Goal: Task Accomplishment & Management: Manage account settings

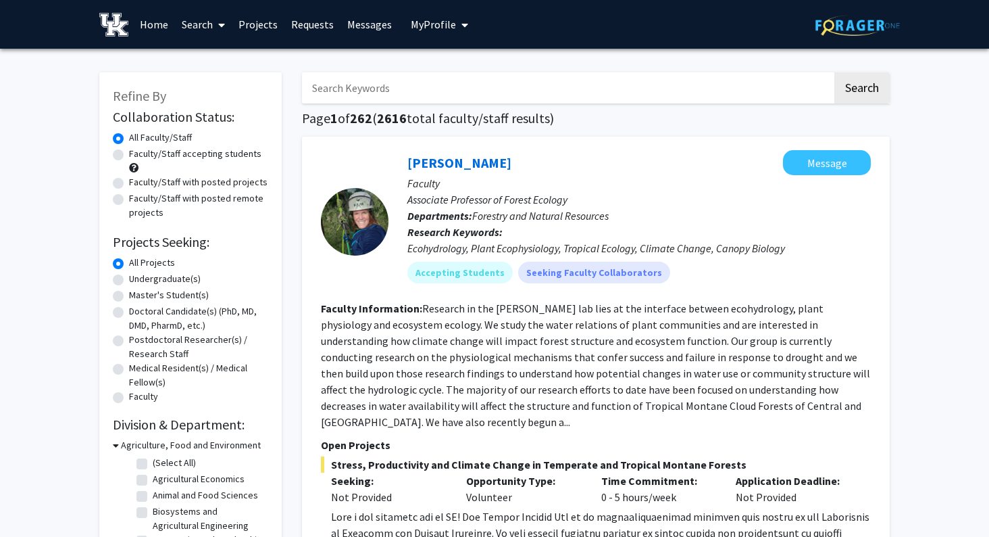
click at [431, 23] on span "My Profile" at bounding box center [433, 25] width 45 height 14
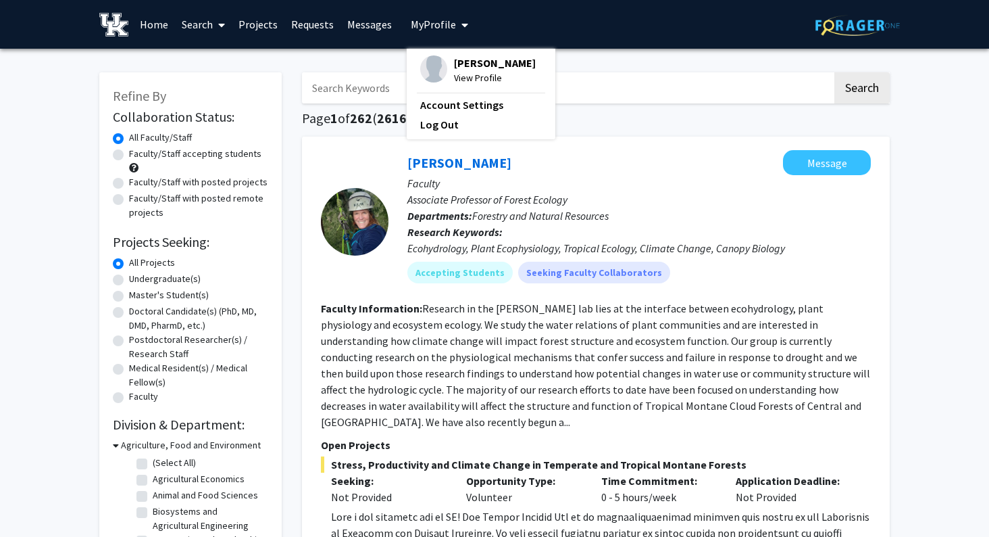
click at [462, 66] on span "[PERSON_NAME]" at bounding box center [495, 62] width 82 height 15
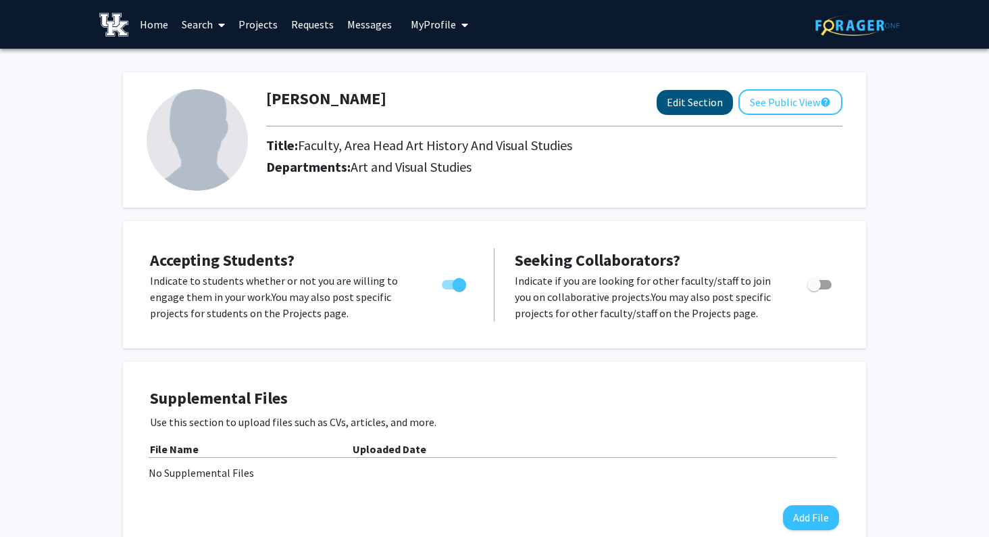
click at [689, 111] on button "Edit Section" at bounding box center [695, 102] width 76 height 25
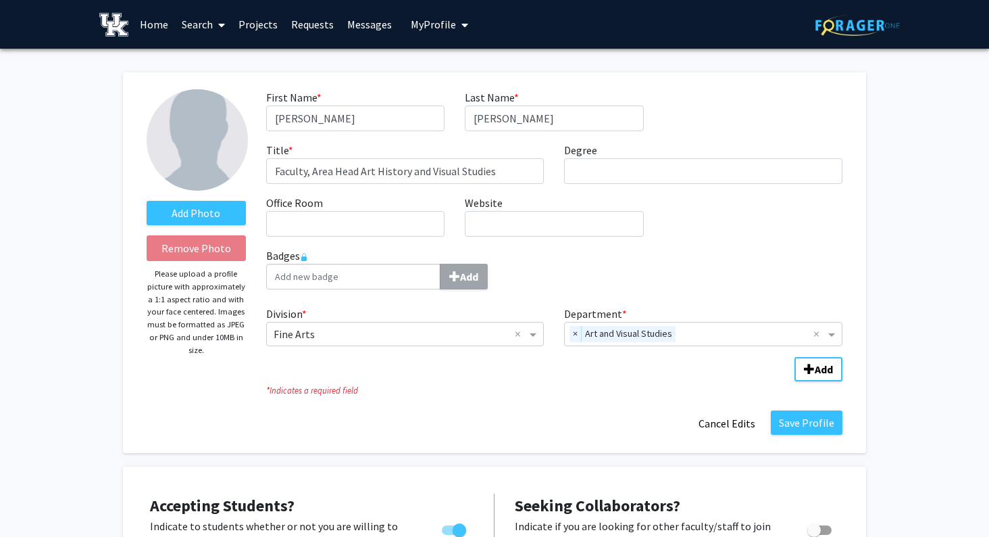
click at [189, 24] on link "Search" at bounding box center [203, 24] width 57 height 47
click at [216, 70] on span "Faculty/Staff" at bounding box center [224, 62] width 99 height 27
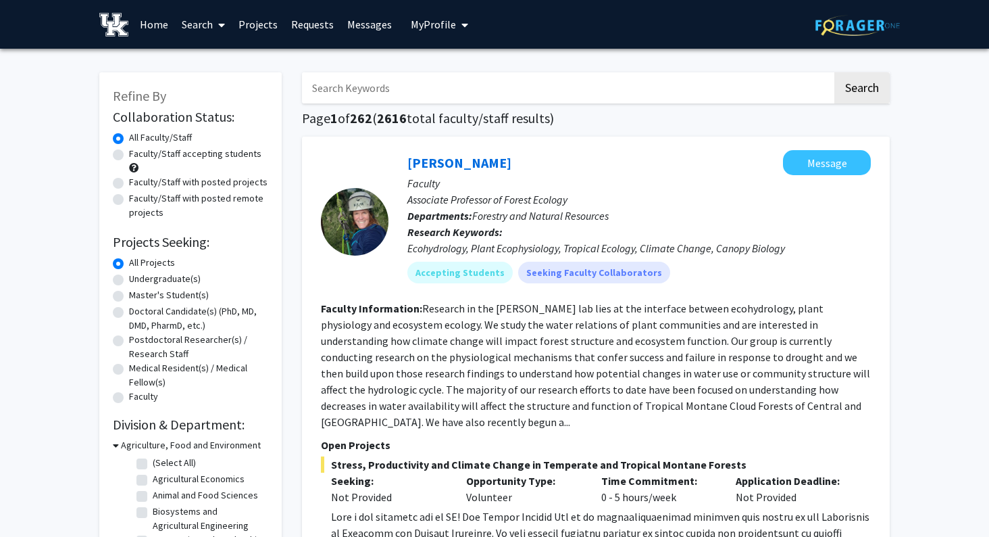
click at [389, 86] on input "Search Keywords" at bounding box center [567, 87] width 531 height 31
click at [862, 90] on button "Search" at bounding box center [862, 87] width 55 height 31
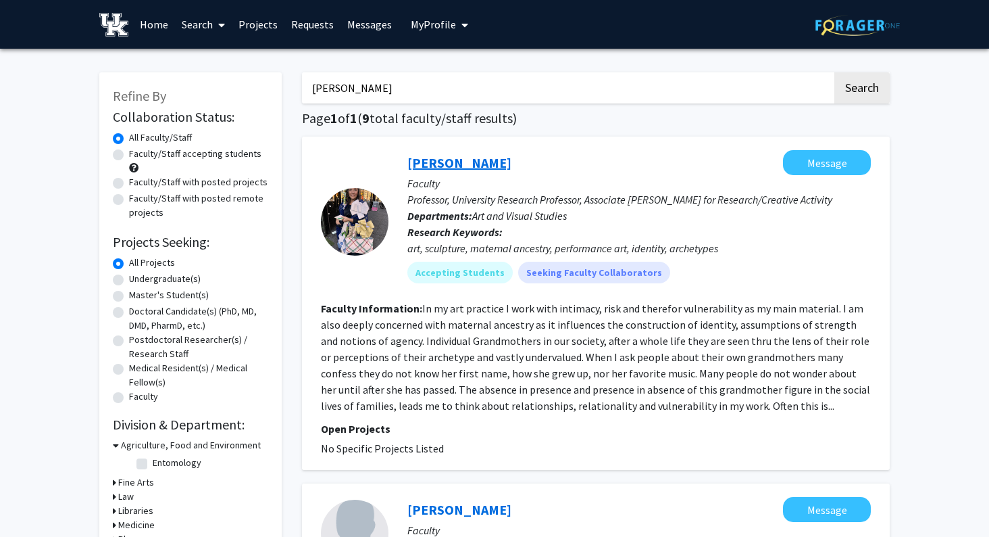
type input "[PERSON_NAME]"
click at [458, 165] on link "[PERSON_NAME]" at bounding box center [460, 162] width 104 height 17
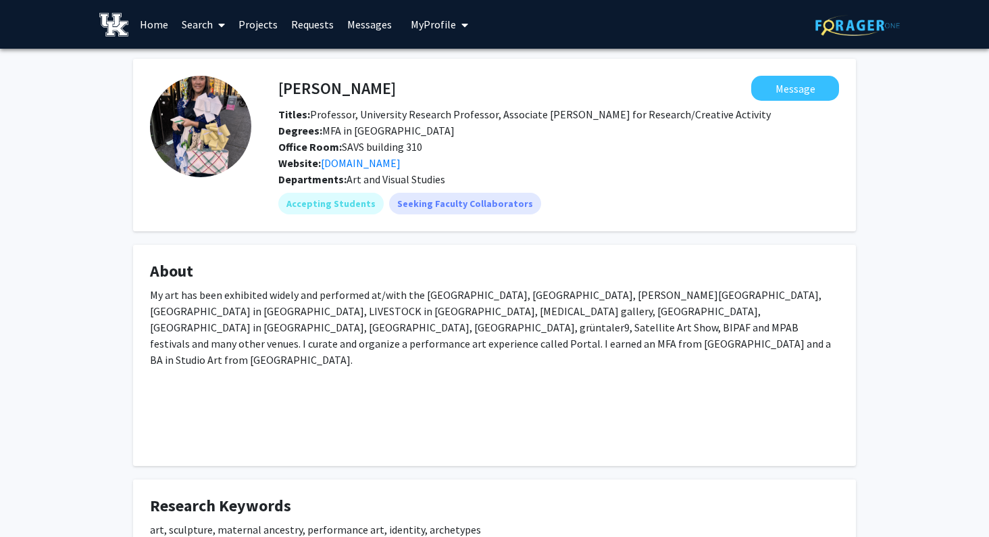
click at [424, 26] on span "My Profile" at bounding box center [433, 25] width 45 height 14
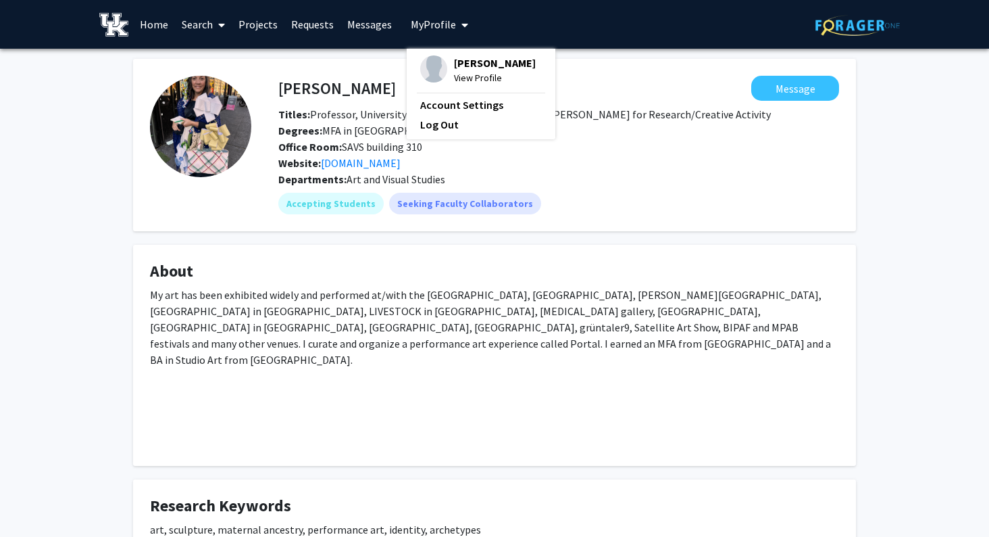
click at [458, 76] on span "View Profile" at bounding box center [495, 77] width 82 height 15
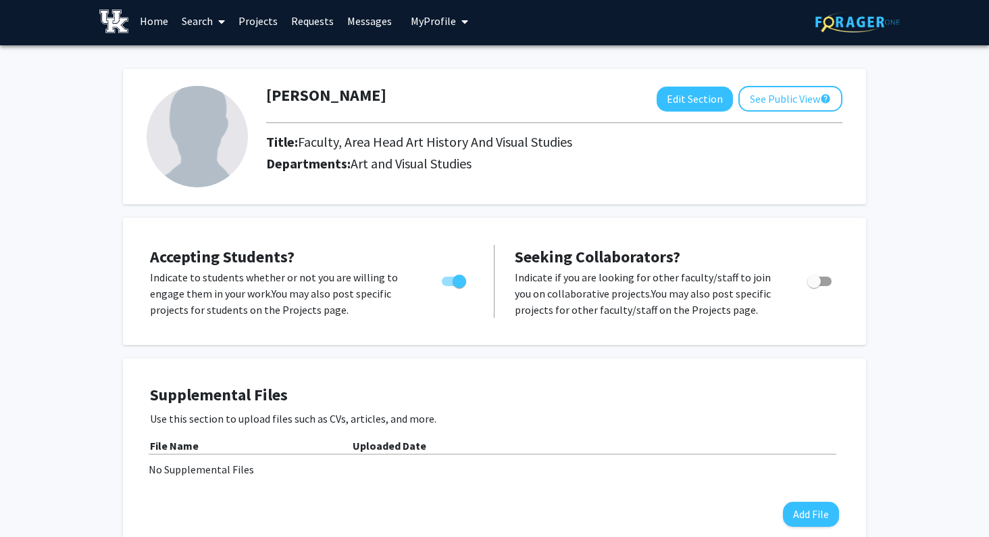
scroll to position [3, 0]
click at [695, 101] on button "Edit Section" at bounding box center [695, 99] width 76 height 25
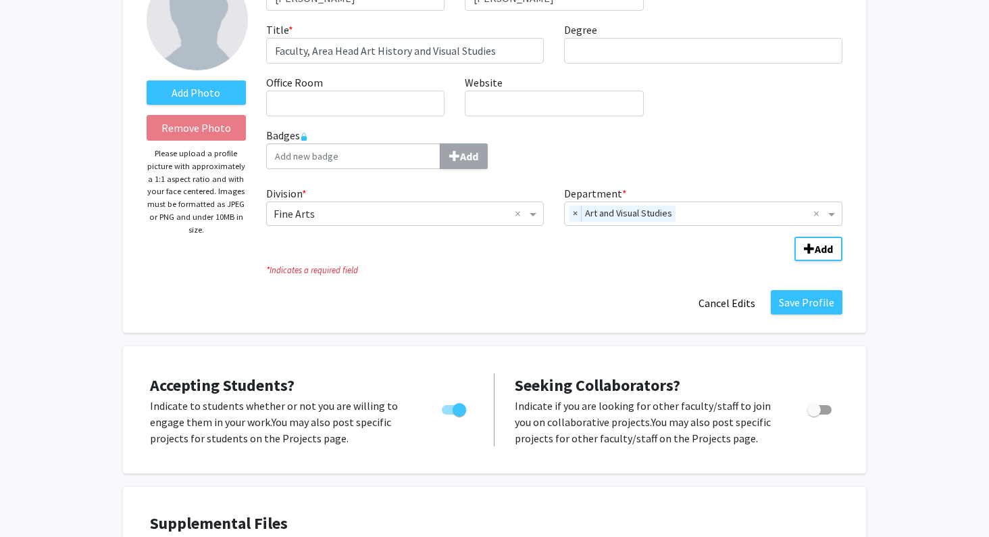
scroll to position [109, 0]
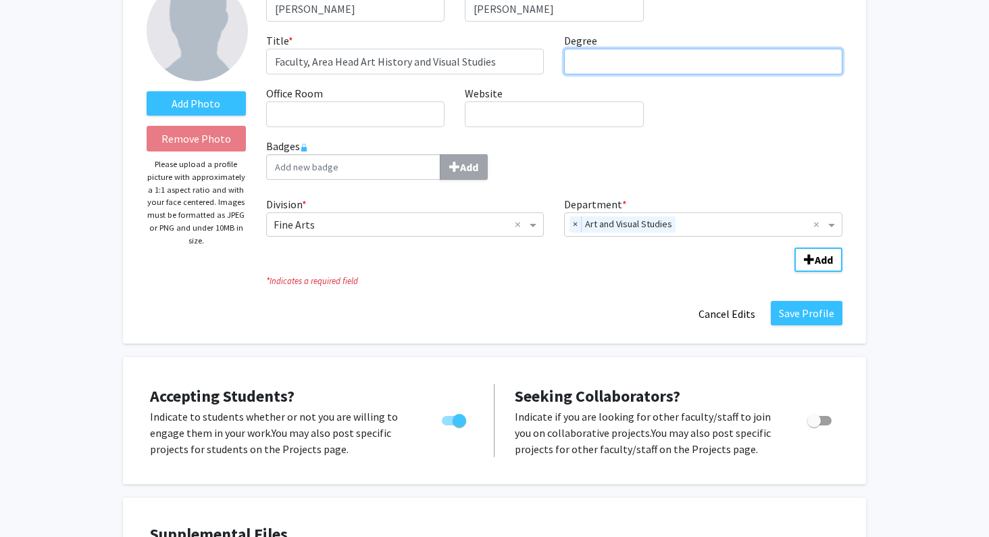
click at [610, 62] on input "Degree required" at bounding box center [703, 62] width 278 height 26
type input "MA"
drag, startPoint x: 664, startPoint y: 188, endPoint x: 598, endPoint y: 188, distance: 66.2
click at [598, 188] on div "Badges Add" at bounding box center [554, 164] width 597 height 53
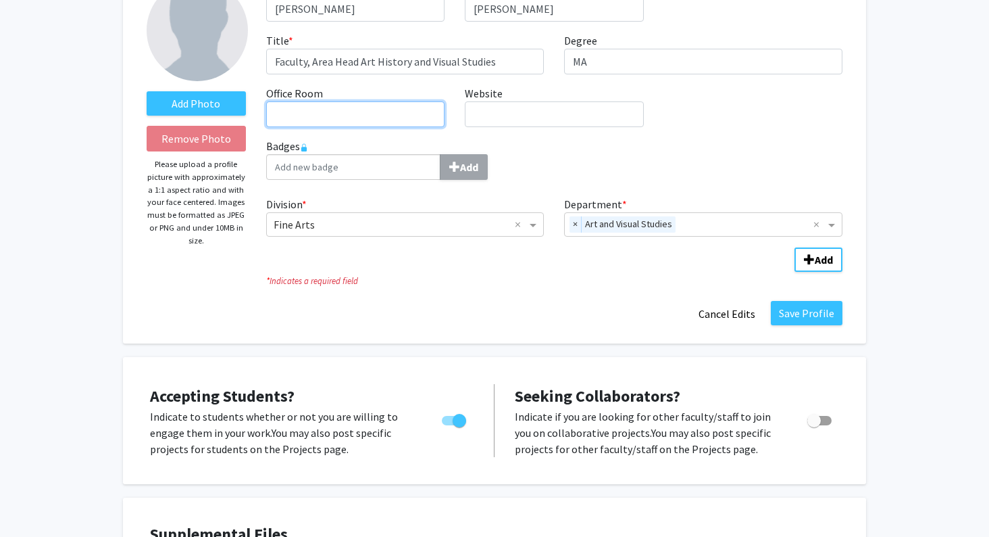
click at [355, 119] on input "Office Room required" at bounding box center [355, 114] width 178 height 26
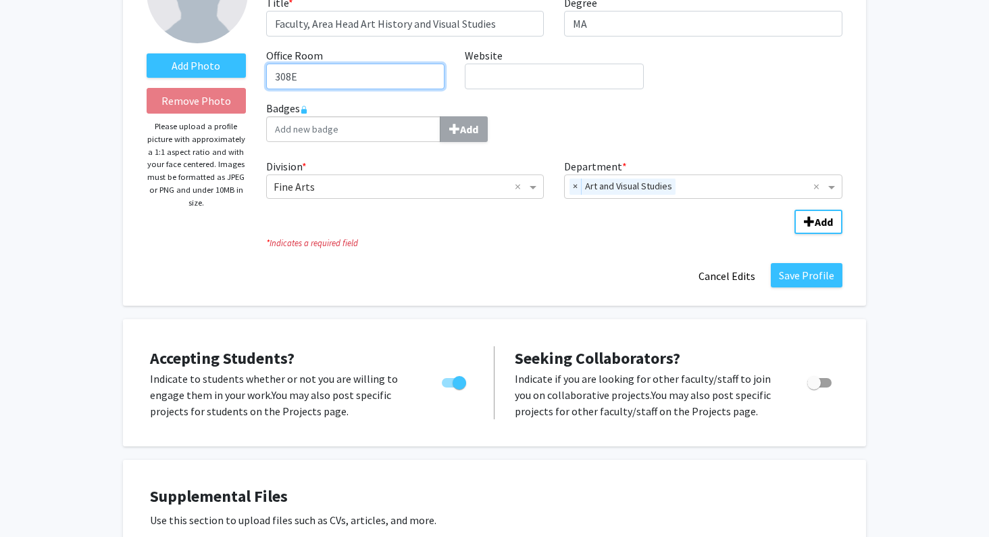
scroll to position [274, 0]
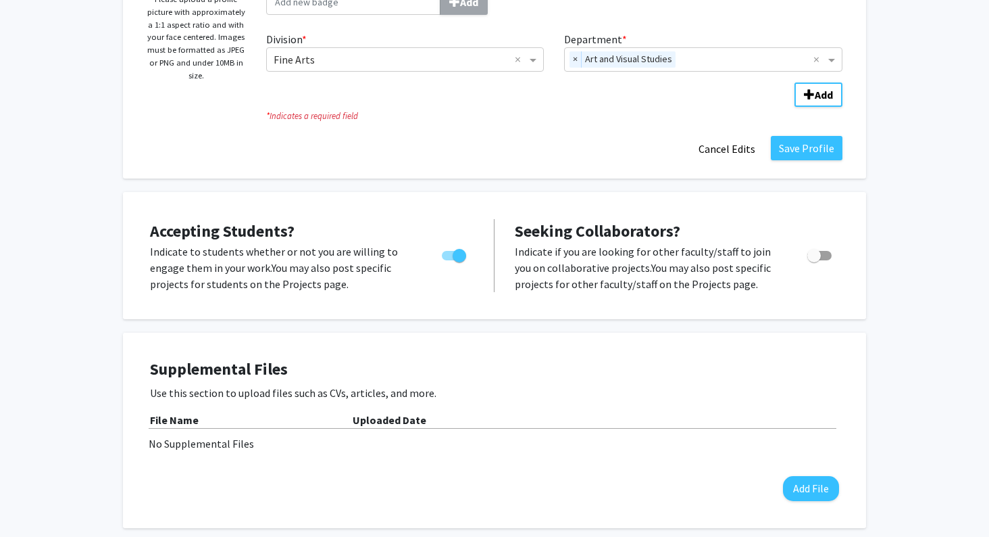
type input "308E"
click at [456, 257] on span "Toggle" at bounding box center [460, 256] width 14 height 14
click at [449, 260] on input "Would you like to permit student requests?" at bounding box center [448, 260] width 1 height 1
checkbox input "false"
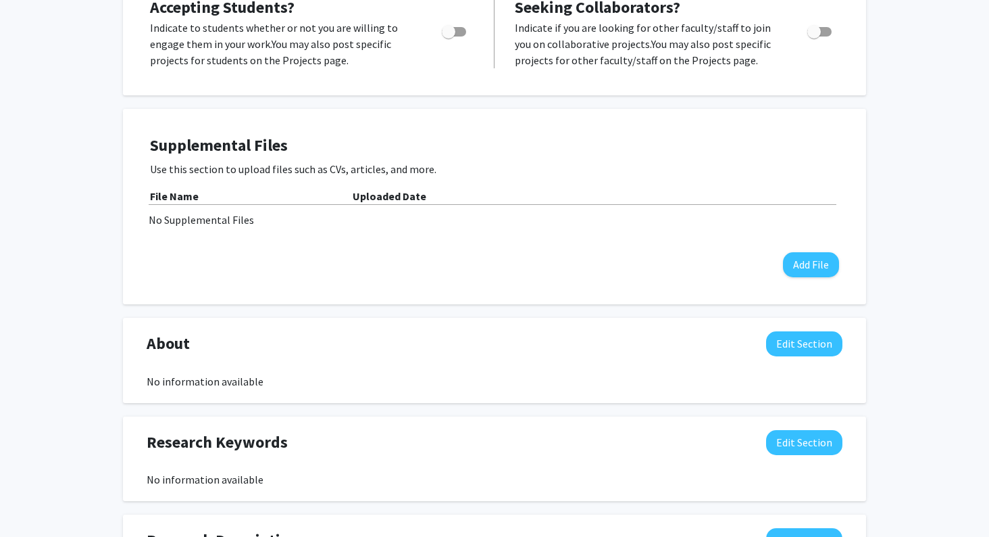
scroll to position [527, 0]
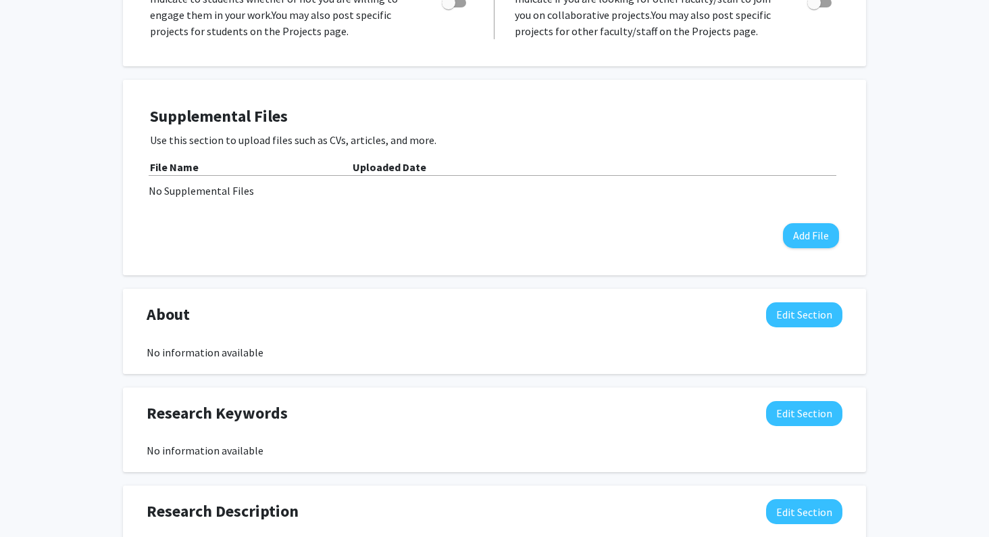
click at [802, 324] on button "Edit Section" at bounding box center [804, 314] width 76 height 25
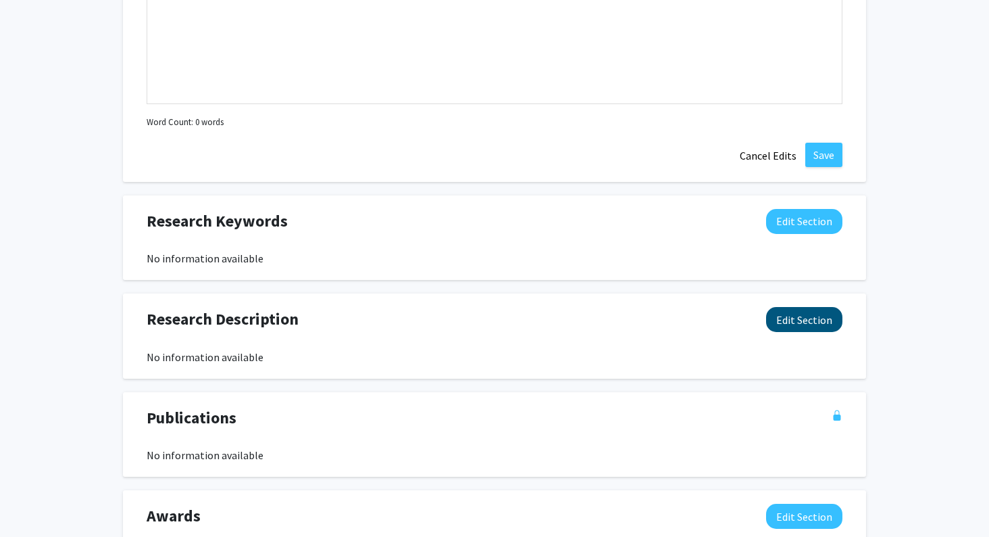
scroll to position [1043, 0]
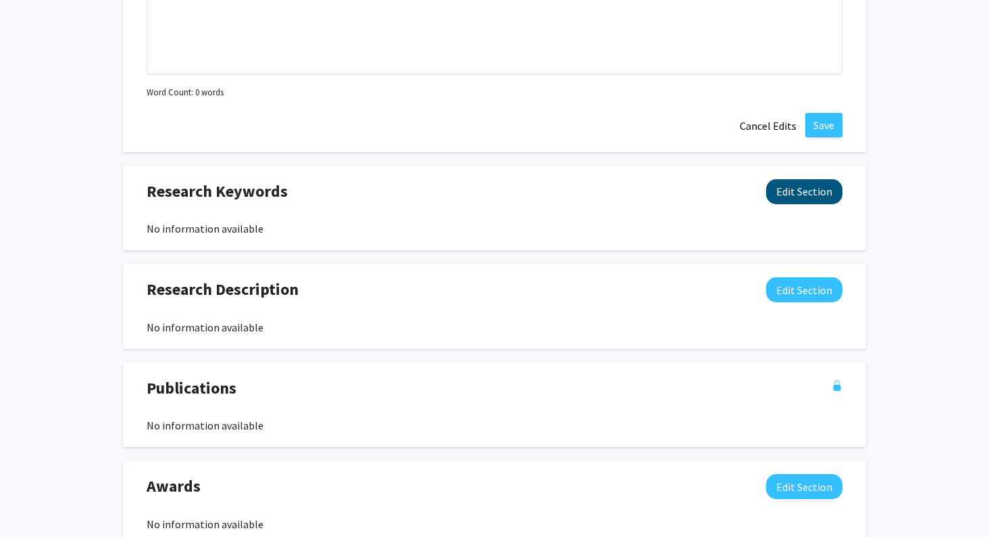
click at [797, 197] on button "Edit Section" at bounding box center [804, 191] width 76 height 25
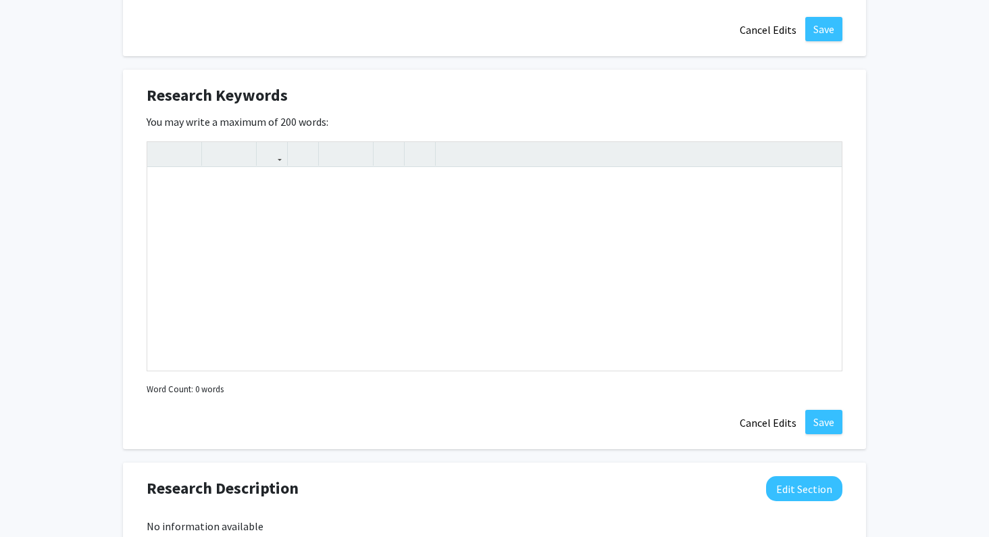
scroll to position [1433, 0]
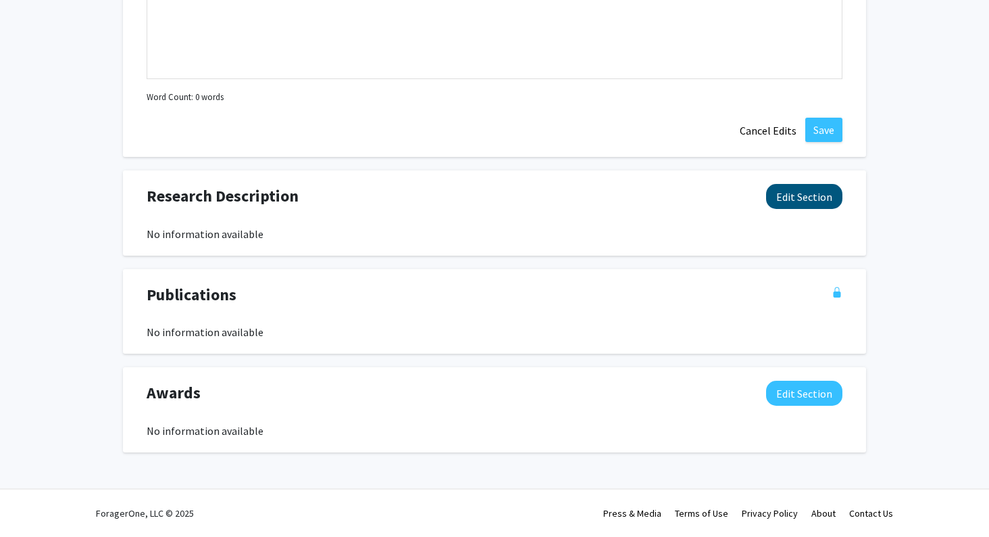
click at [800, 203] on button "Edit Section" at bounding box center [804, 196] width 76 height 25
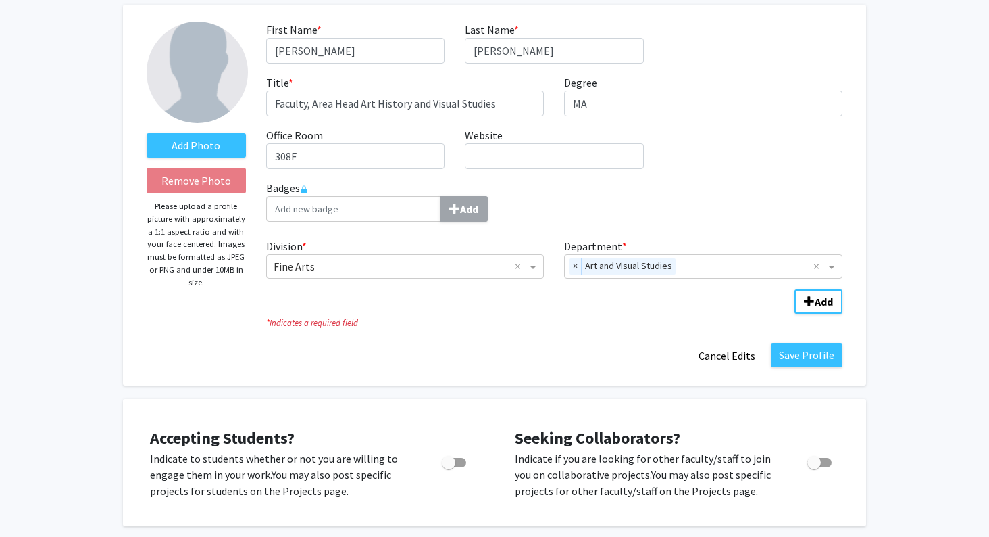
scroll to position [69, 0]
